Goal: Task Accomplishment & Management: Complete application form

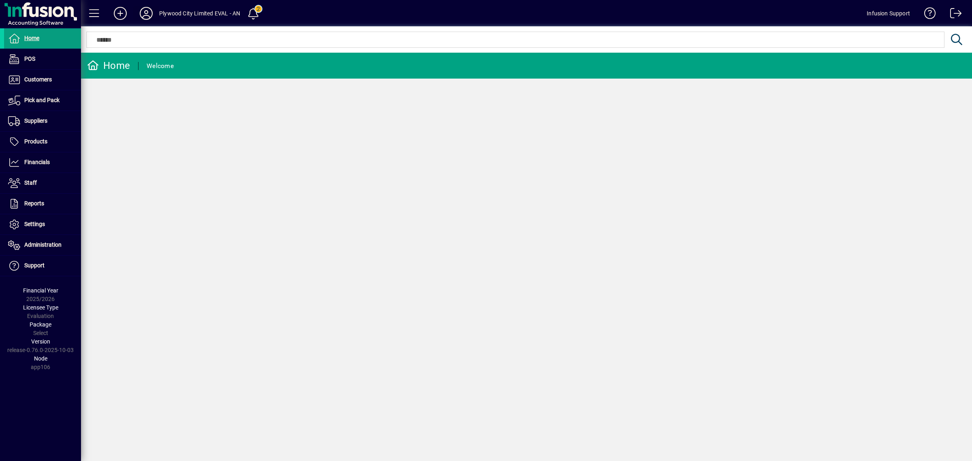
click at [140, 11] on icon at bounding box center [146, 13] width 16 height 13
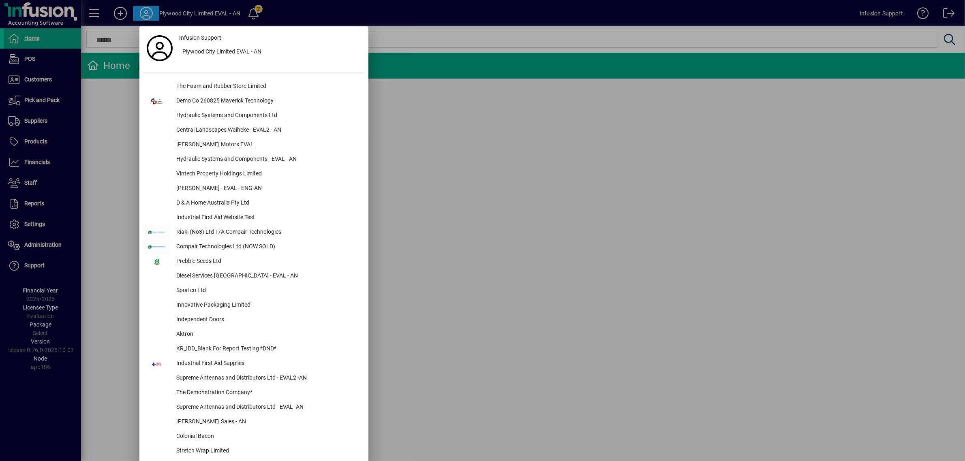
click at [58, 132] on div at bounding box center [482, 230] width 965 height 461
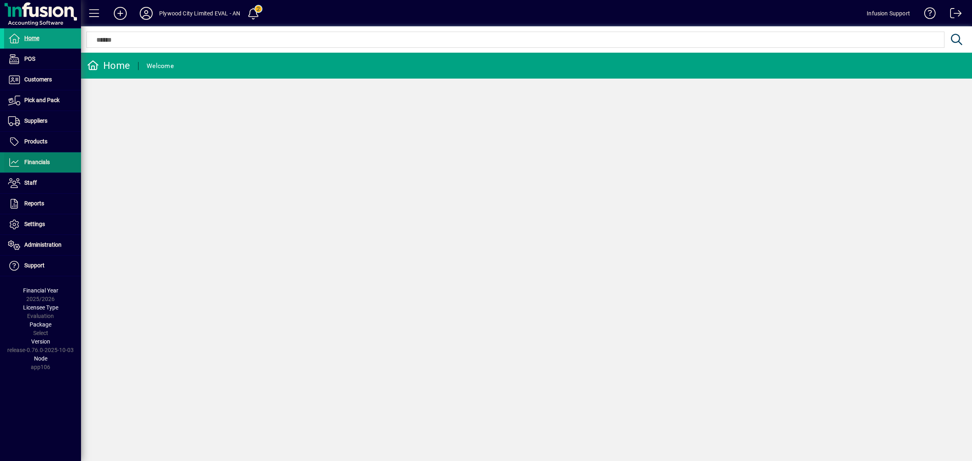
click at [31, 162] on span "Financials" at bounding box center [37, 162] width 26 height 6
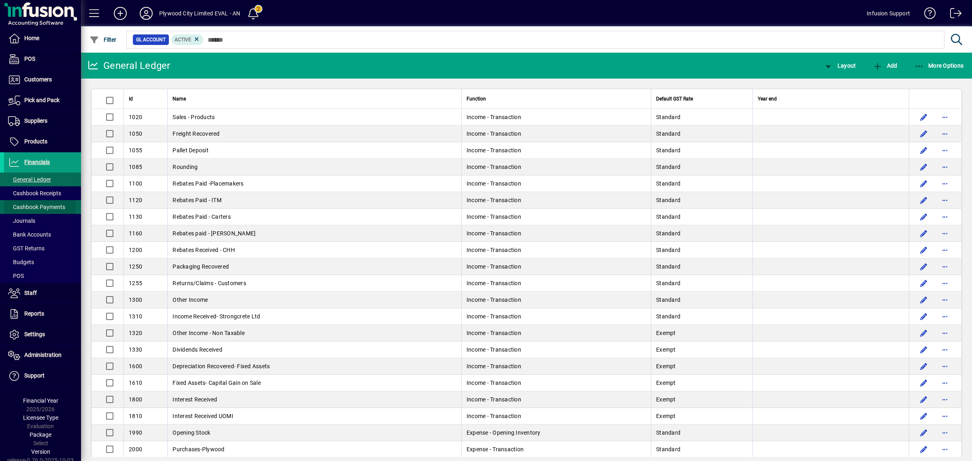
click at [39, 206] on span "Cashbook Payments" at bounding box center [36, 207] width 57 height 6
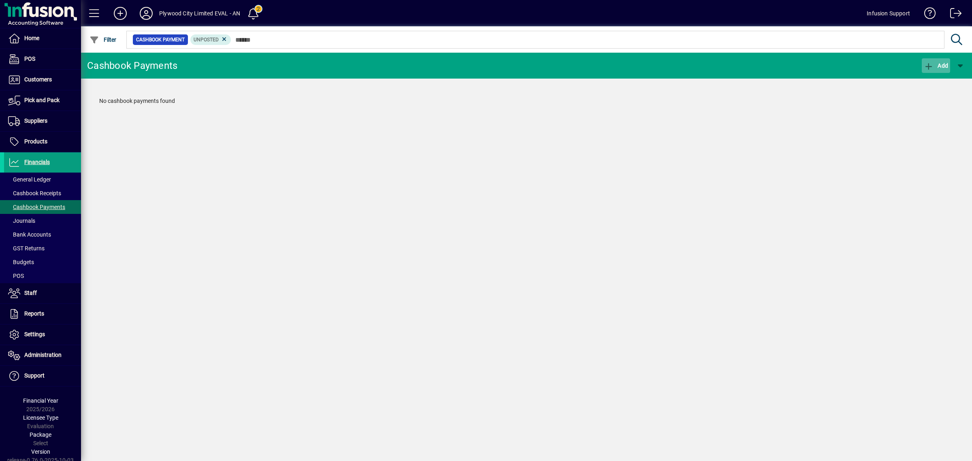
click at [932, 62] on icon "button" at bounding box center [929, 66] width 10 height 8
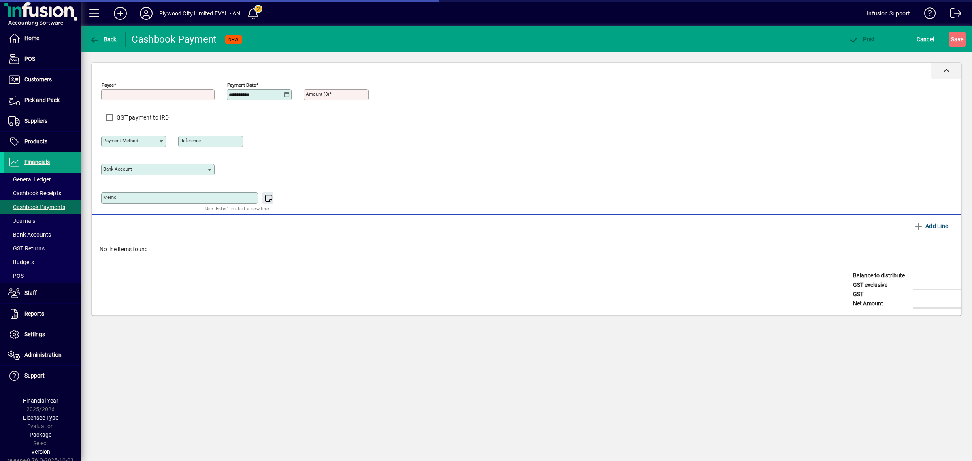
type input "**********"
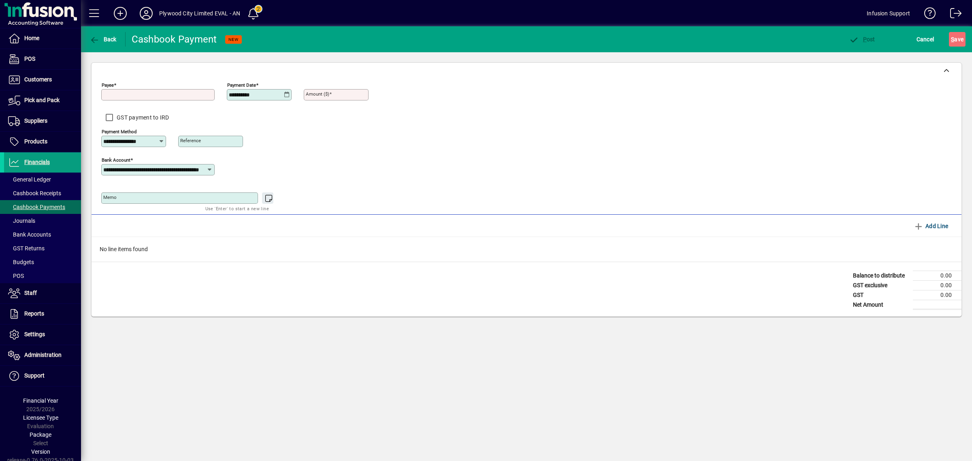
click at [177, 92] on input "Payee" at bounding box center [158, 95] width 111 height 6
click at [144, 148] on div at bounding box center [133, 151] width 65 height 9
click at [148, 141] on input "**********" at bounding box center [130, 141] width 55 height 6
click at [135, 170] on div "Direct Credit" at bounding box center [130, 174] width 45 height 9
type input "**********"
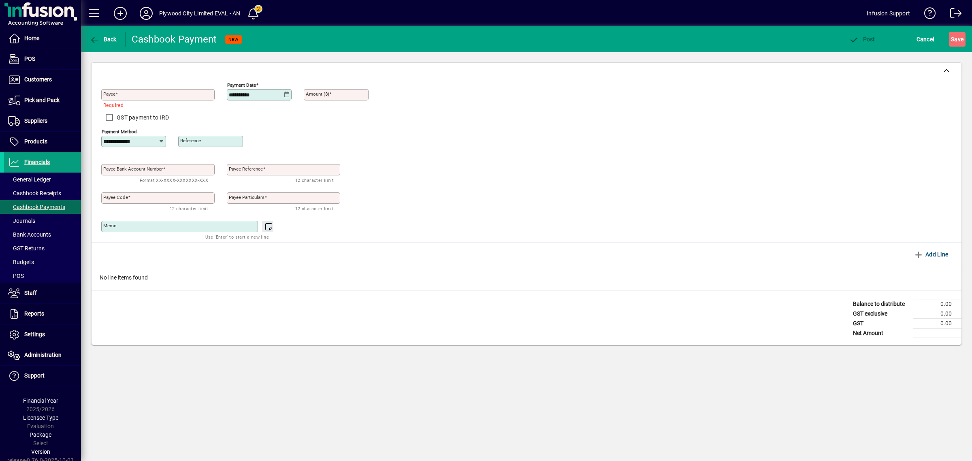
click at [188, 174] on div "Payee Bank Account Number" at bounding box center [157, 169] width 113 height 11
click at [145, 9] on icon at bounding box center [146, 13] width 16 height 13
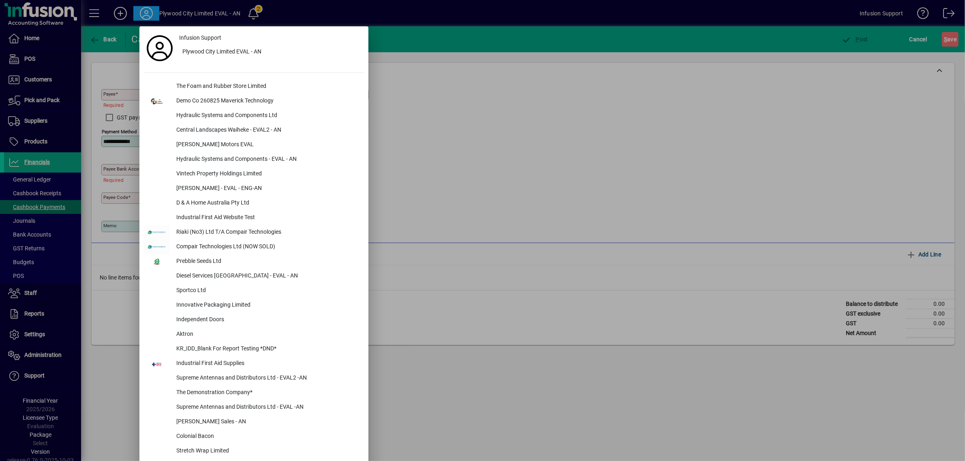
click at [546, 92] on div at bounding box center [482, 230] width 965 height 461
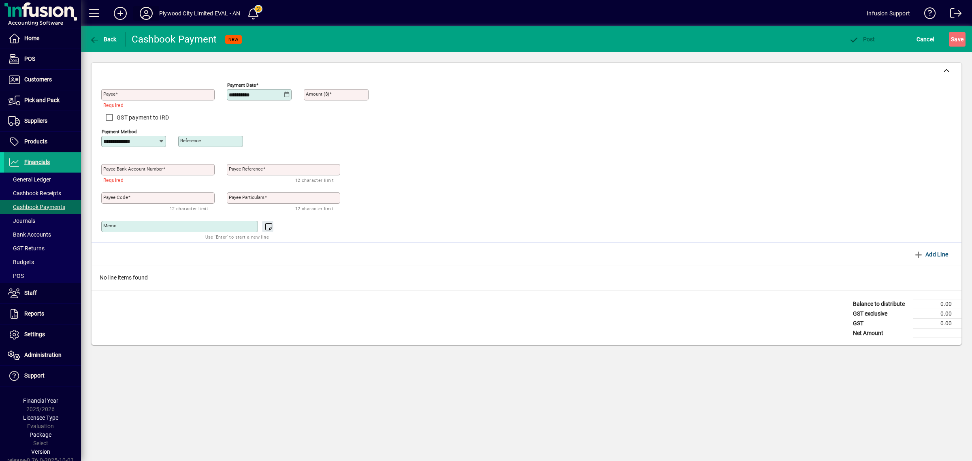
click at [147, 11] on icon at bounding box center [146, 13] width 16 height 13
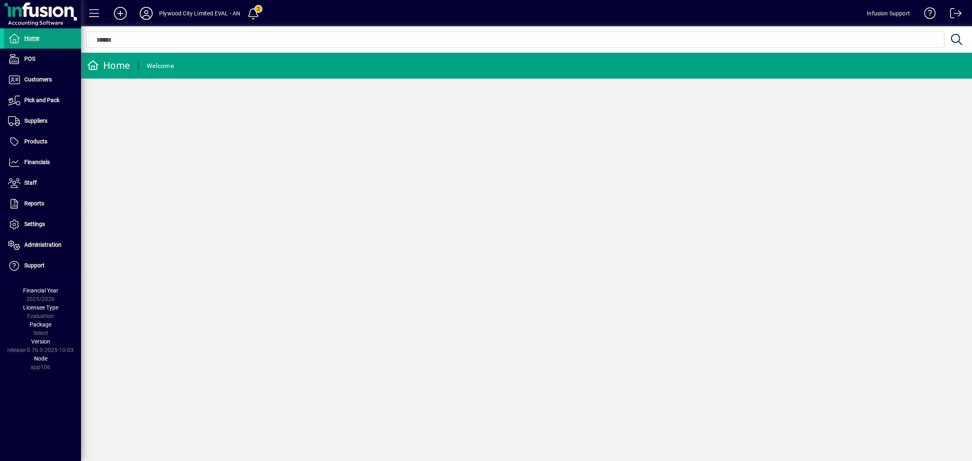
click at [153, 13] on button at bounding box center [146, 13] width 26 height 15
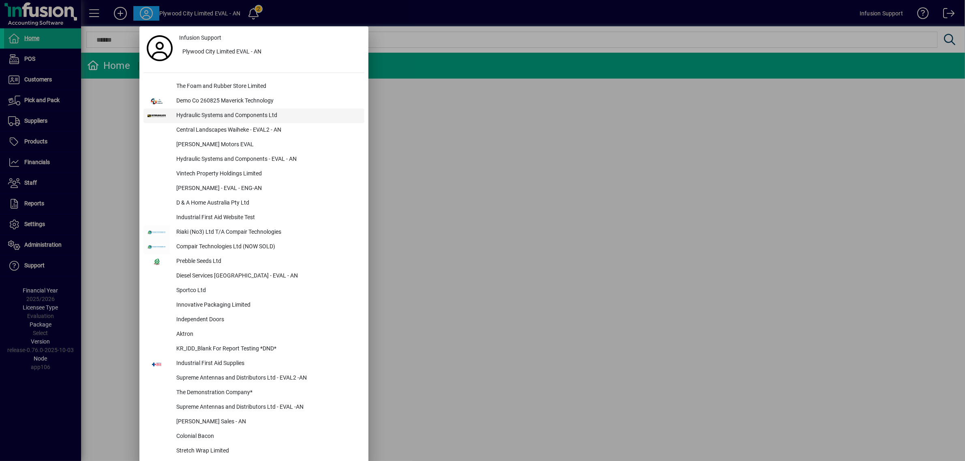
click at [217, 116] on div "Hydraulic Systems and Components Ltd" at bounding box center [267, 116] width 194 height 15
